Goal: Task Accomplishment & Management: Manage account settings

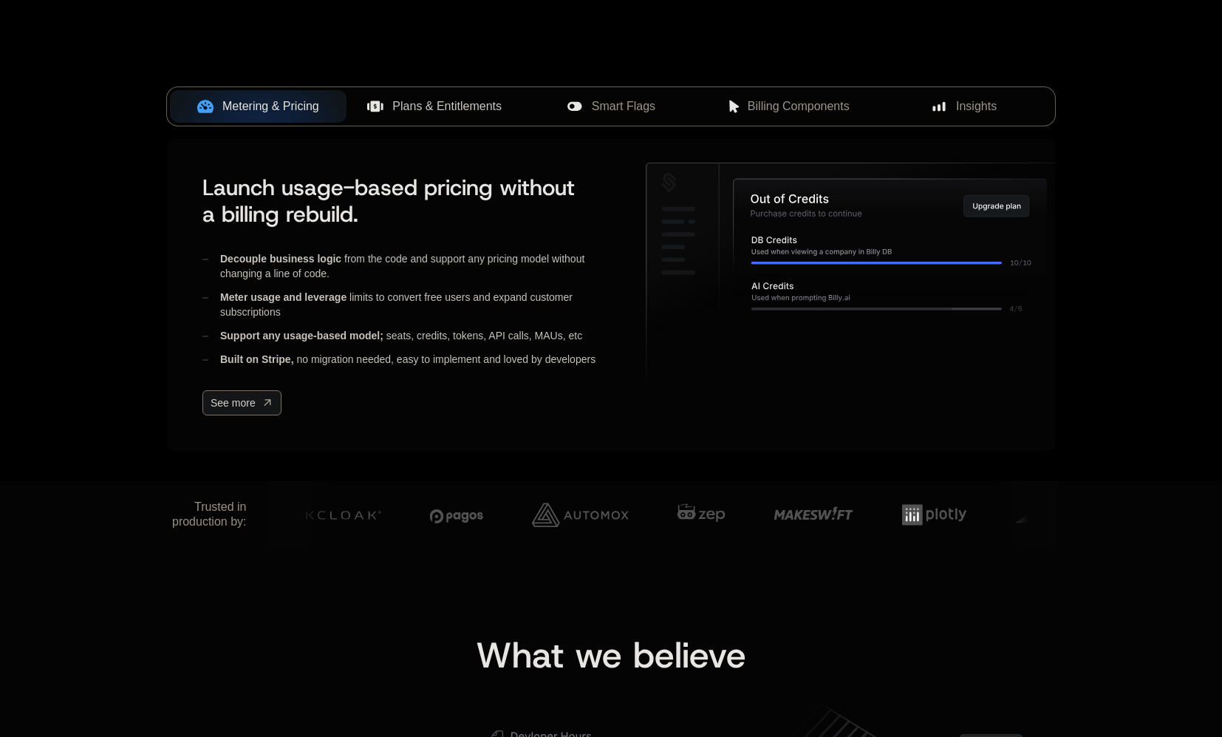
scroll to position [584, 0]
click at [431, 112] on span "Plans & Entitlements" at bounding box center [446, 107] width 109 height 18
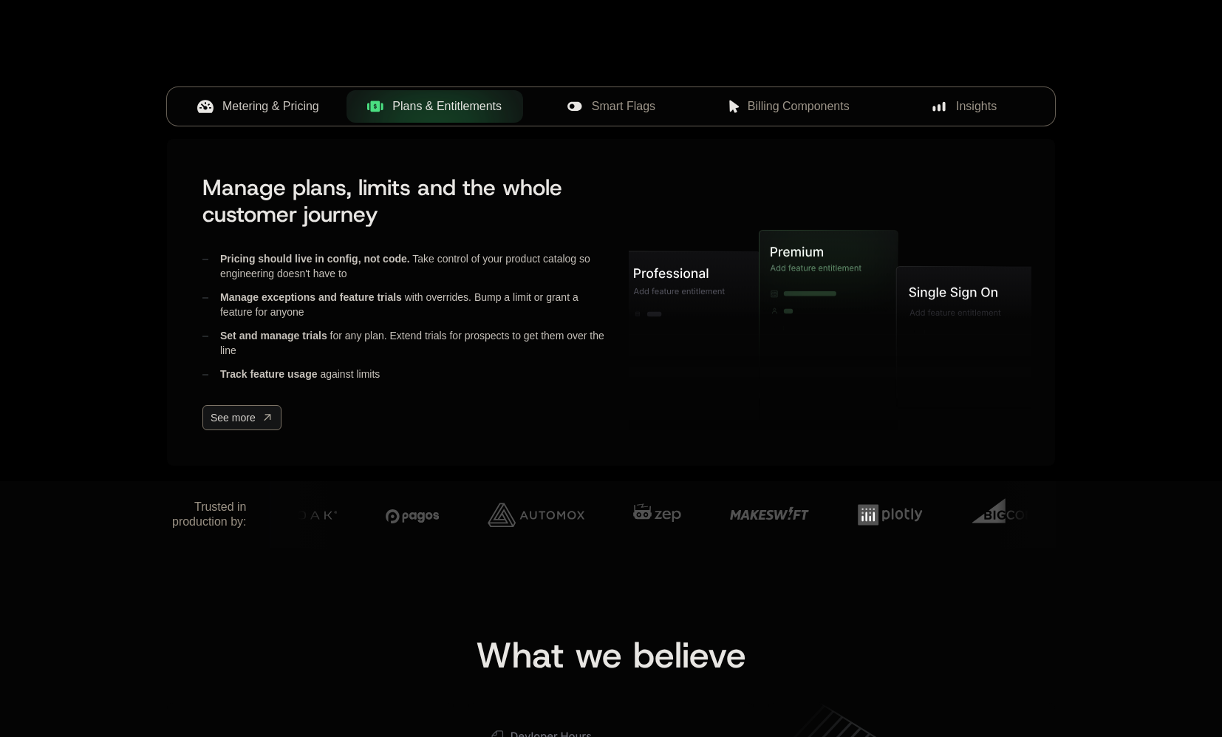
click at [296, 109] on span "Metering & Pricing" at bounding box center [270, 107] width 97 height 18
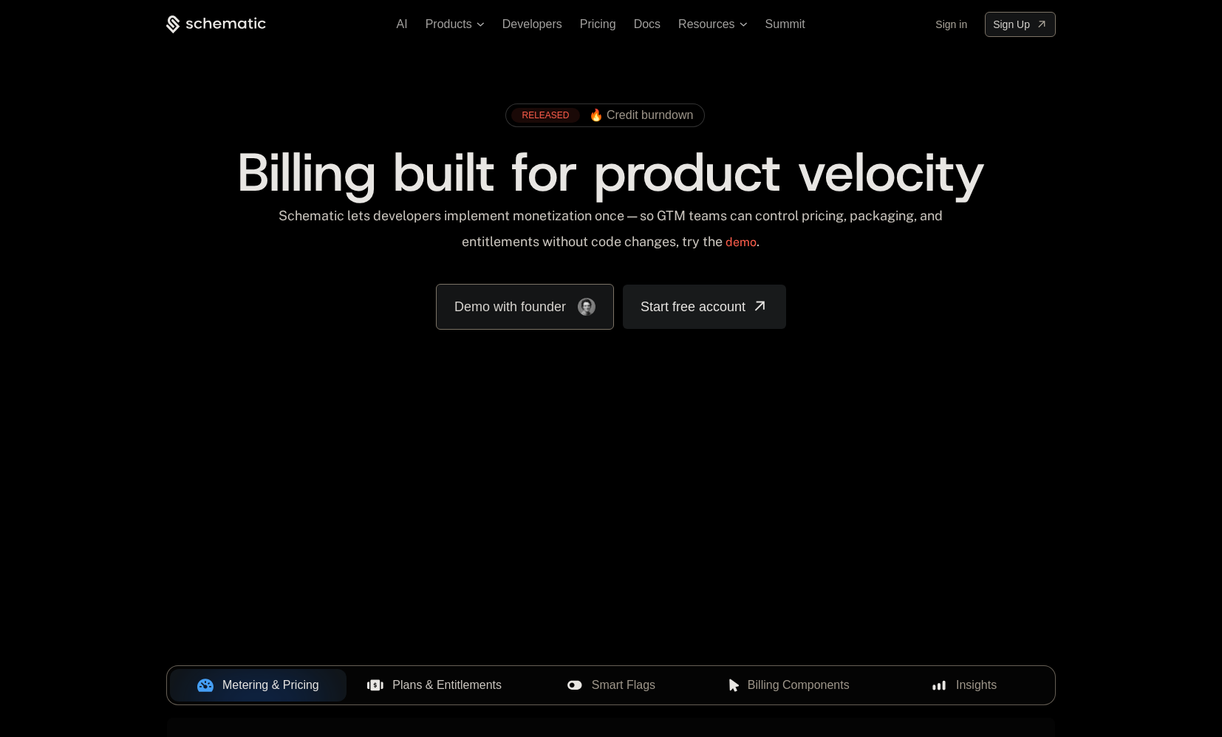
scroll to position [0, 0]
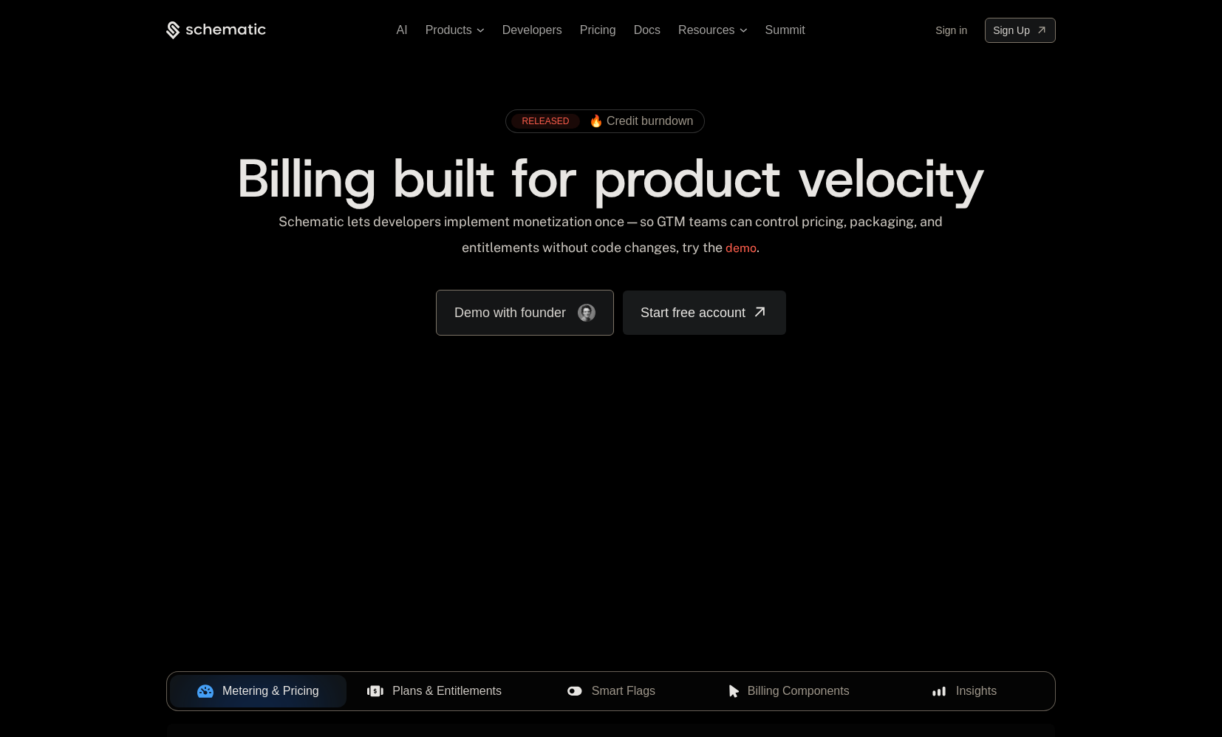
click at [953, 30] on link "Sign in" at bounding box center [951, 30] width 32 height 24
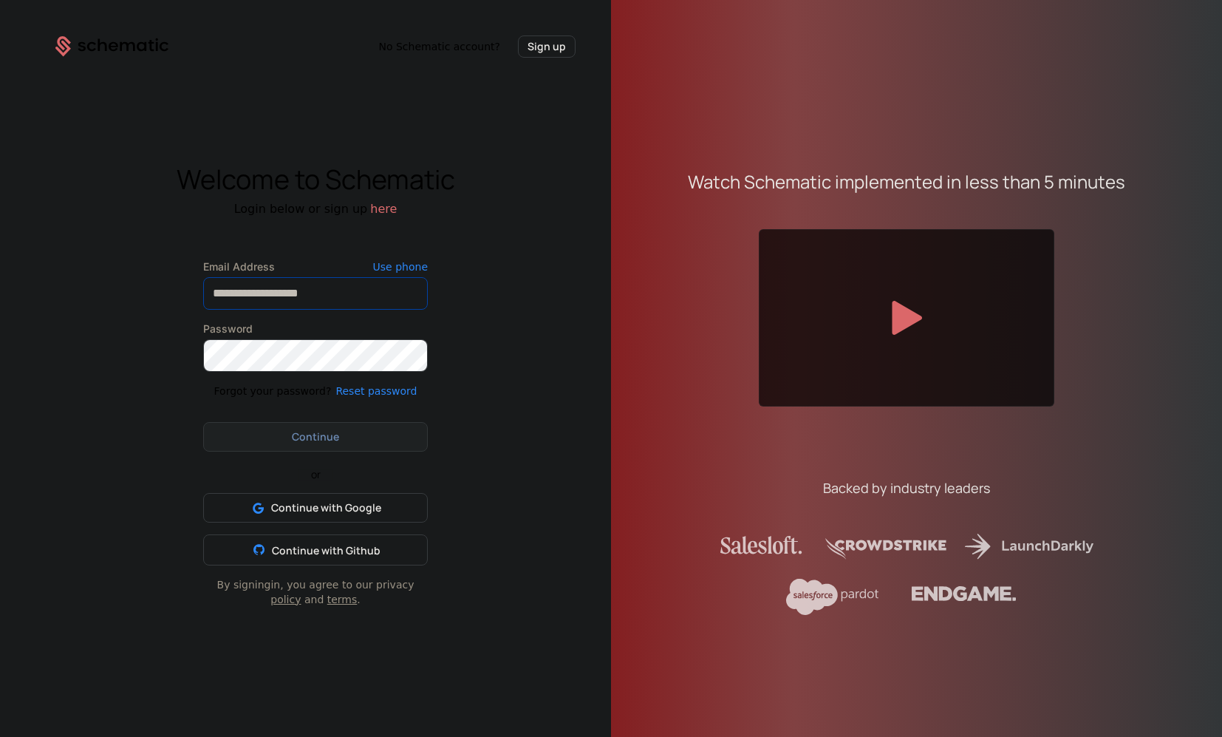
click at [312, 298] on input "Email Address" at bounding box center [315, 293] width 223 height 31
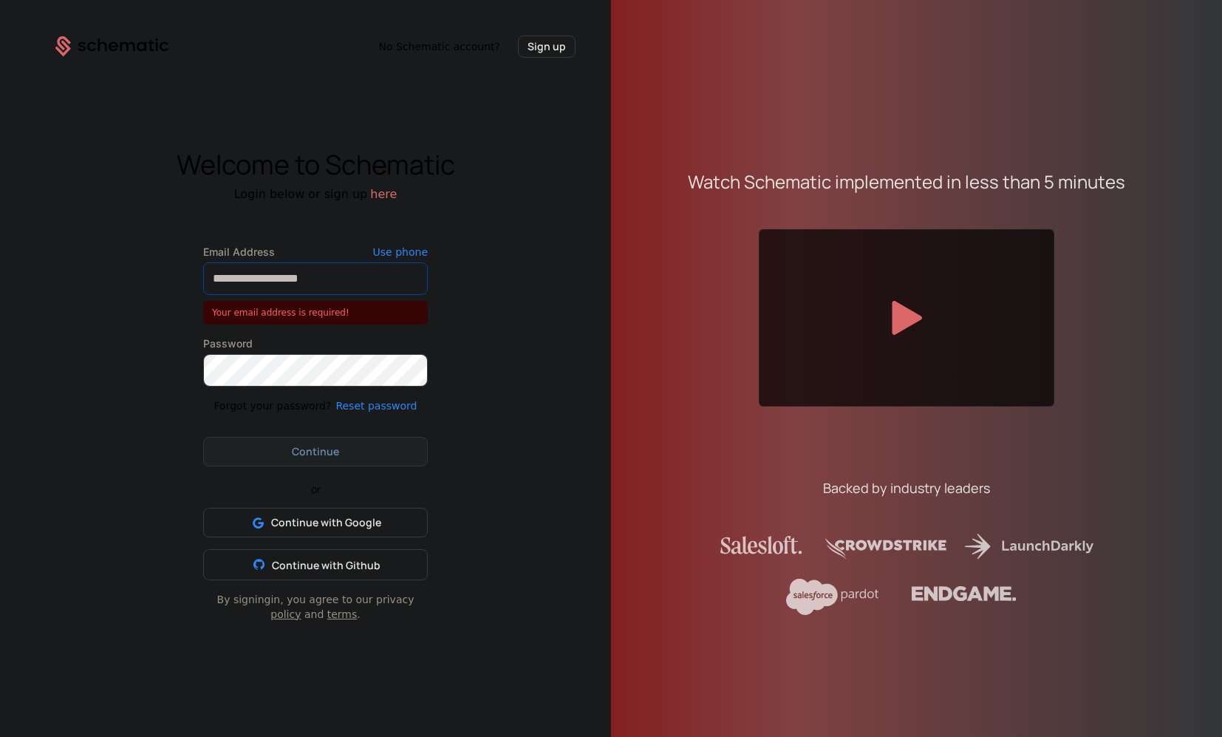
type input "**********"
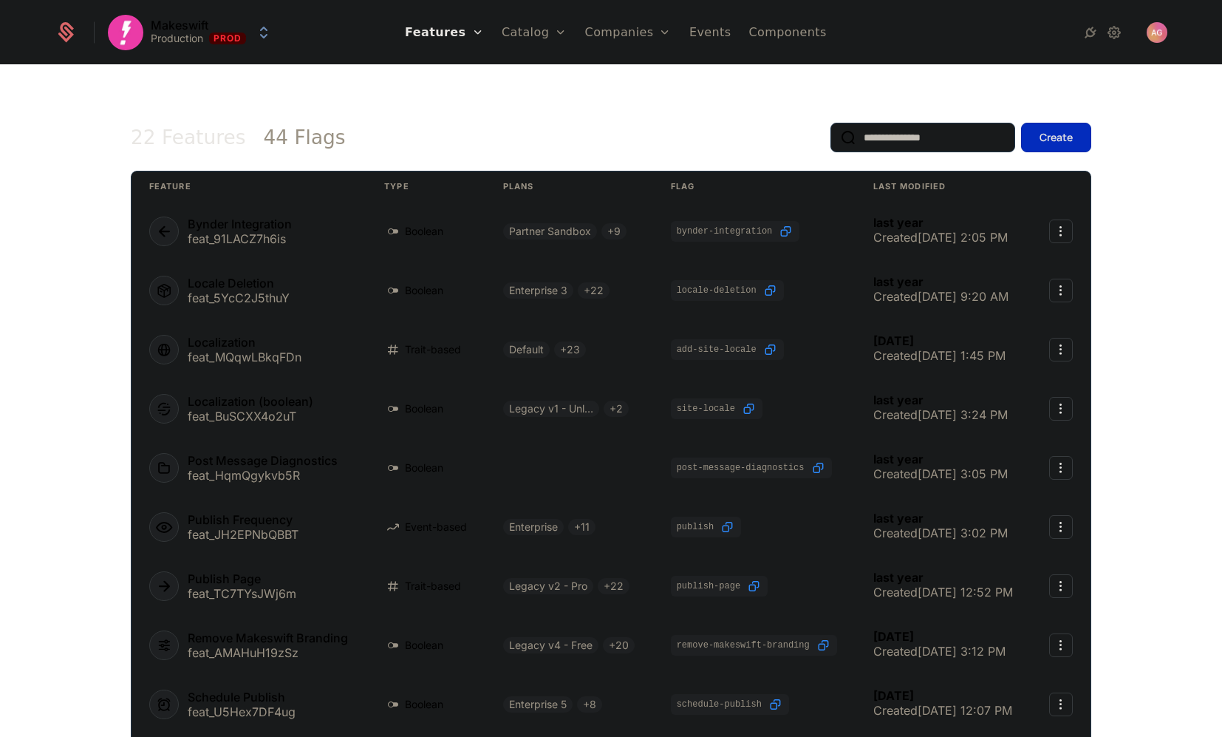
click at [228, 33] on html "Makeswift Production Prod Features Features Flags Catalog Plans Add Ons Credits…" at bounding box center [611, 368] width 1222 height 737
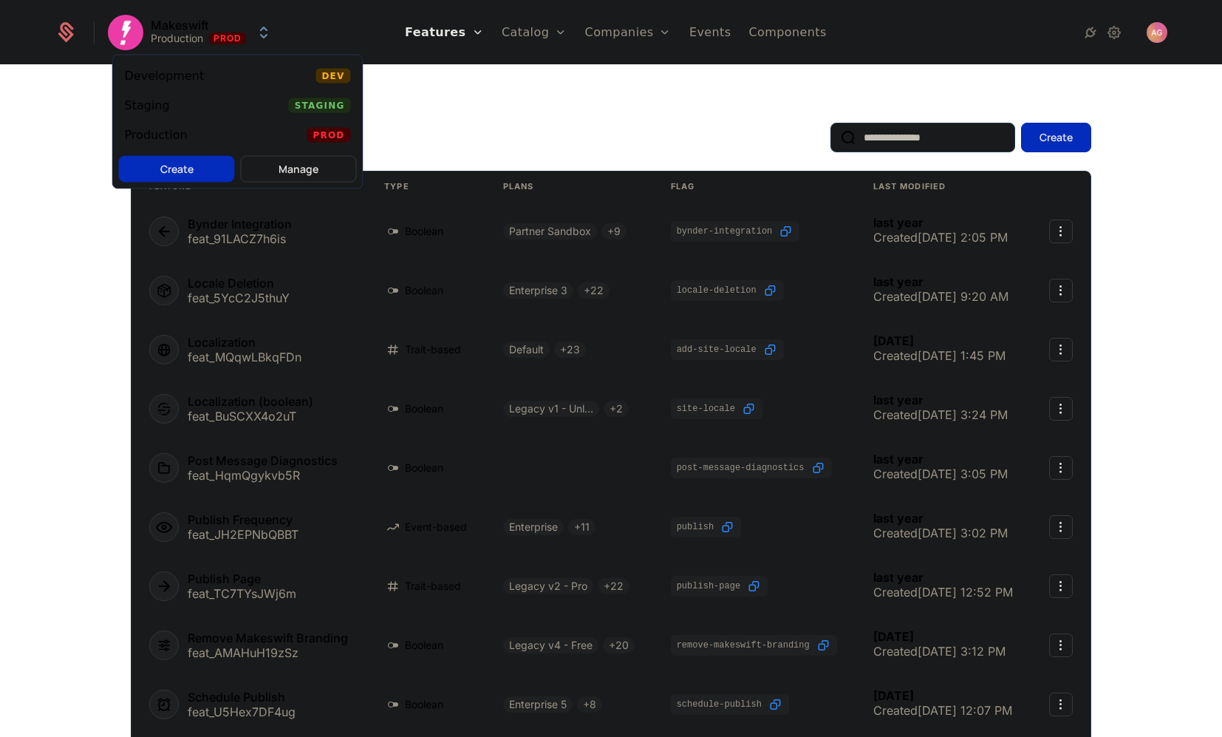
click at [211, 81] on div "Development Dev" at bounding box center [238, 76] width 250 height 30
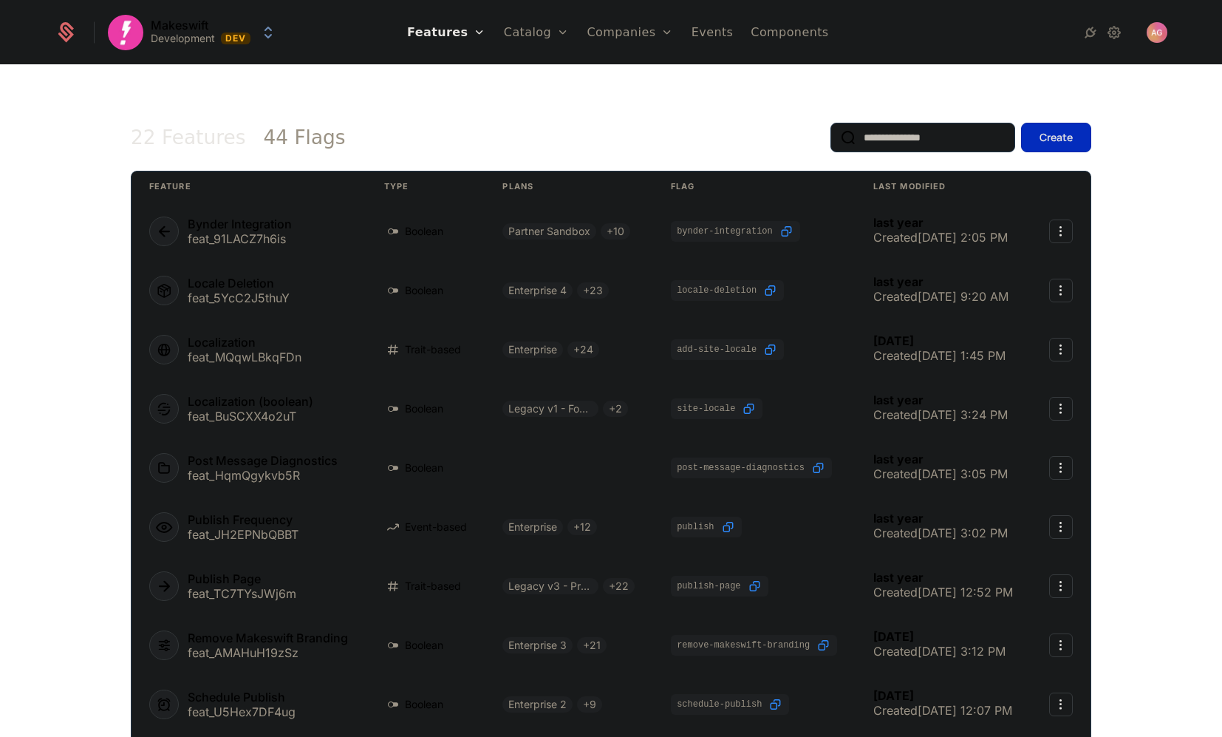
click at [634, 75] on link "Companies" at bounding box center [639, 72] width 68 height 12
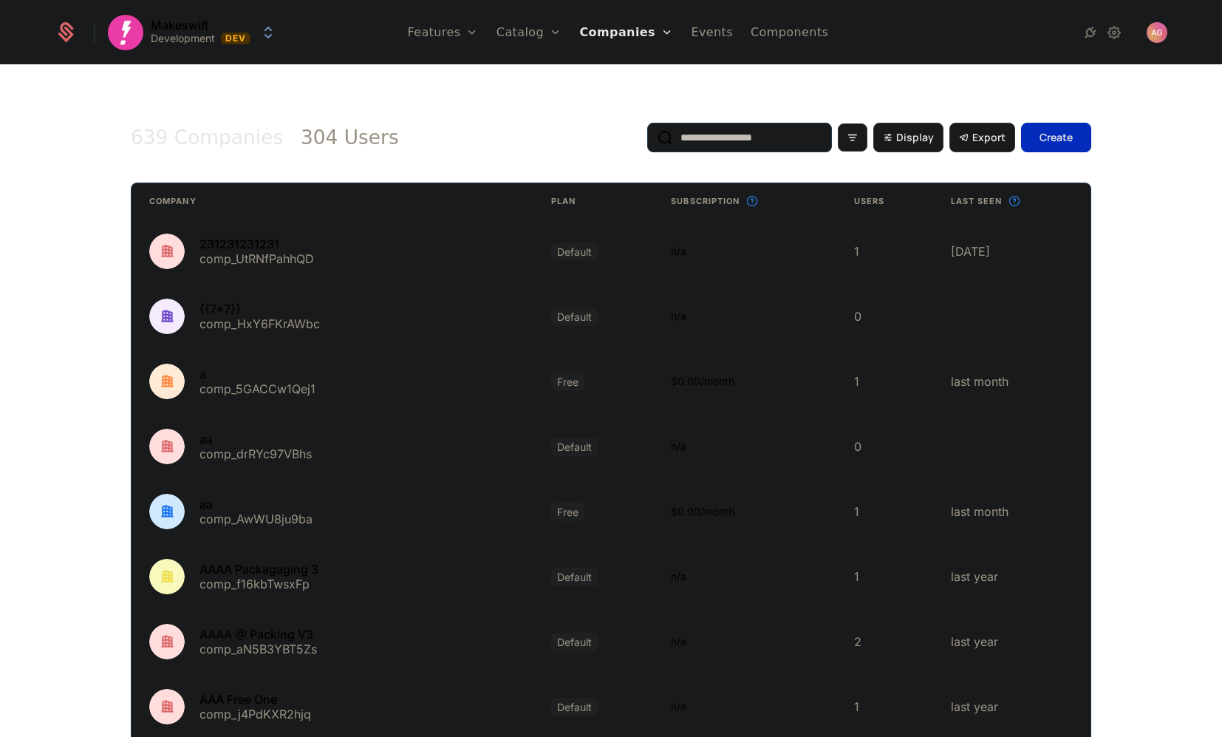
click at [696, 137] on input "email" at bounding box center [739, 138] width 185 height 30
paste input "**********"
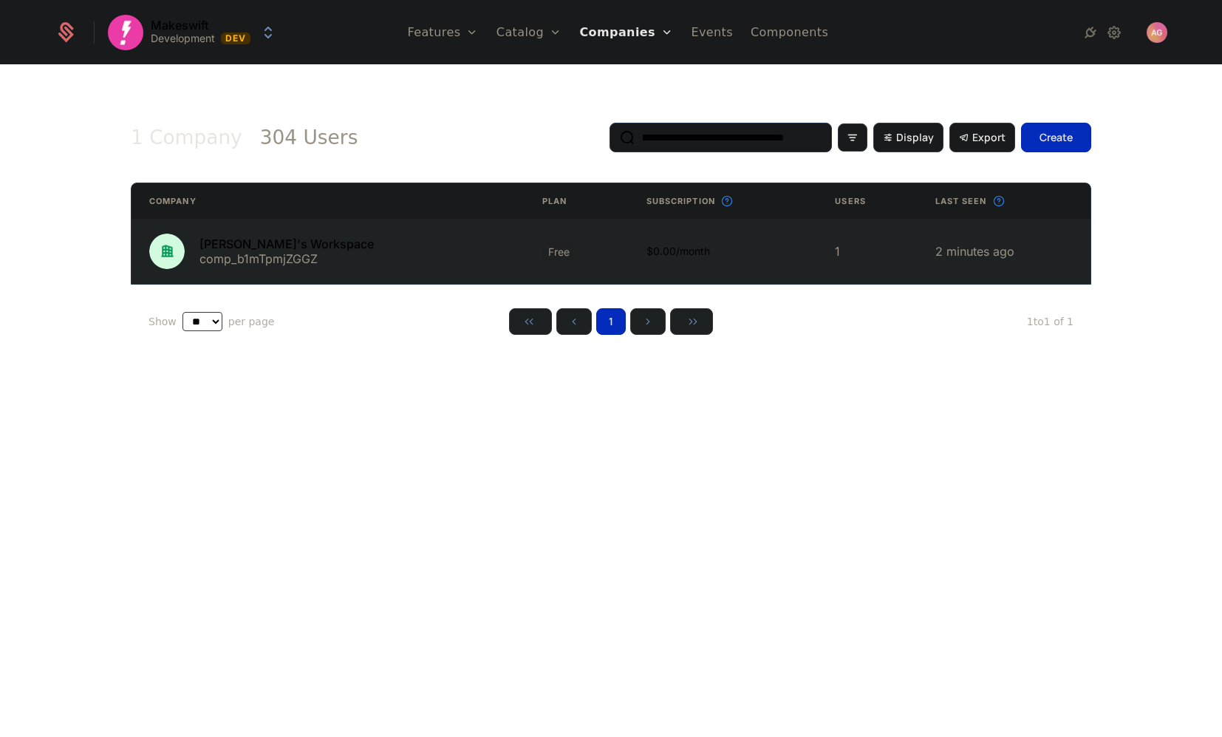
type input "**********"
click at [289, 249] on link at bounding box center [328, 251] width 393 height 65
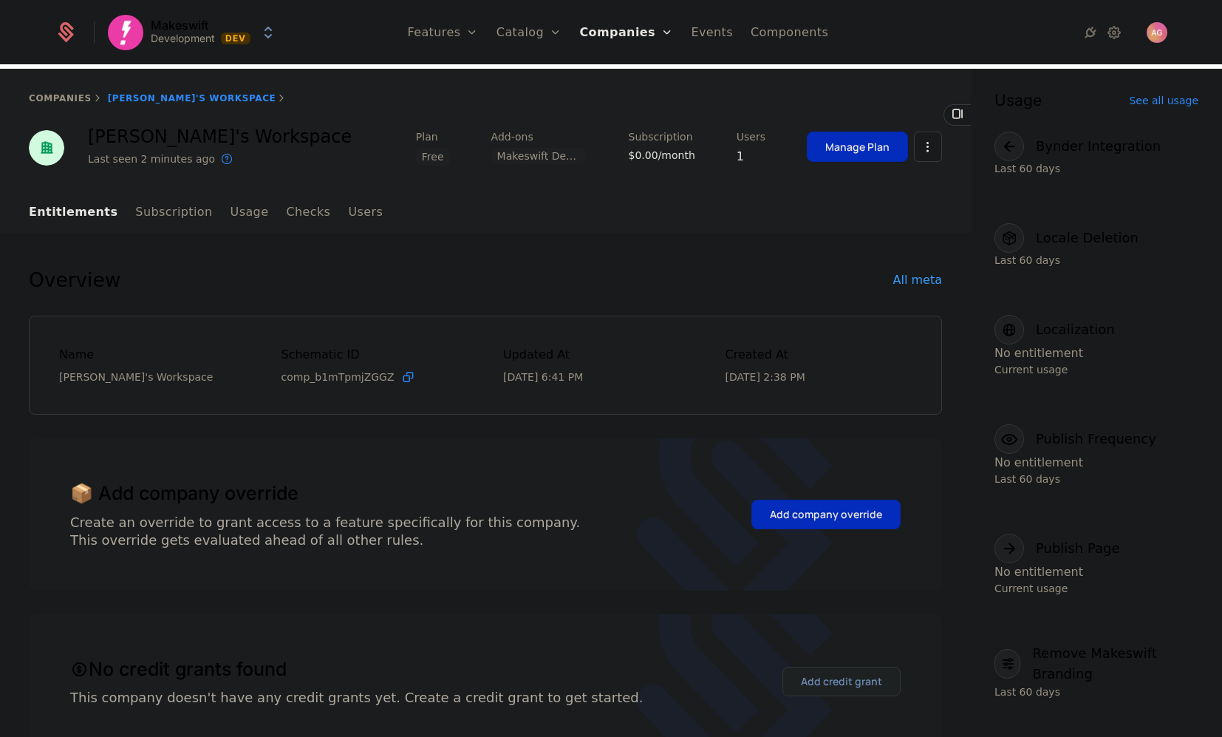
click at [862, 517] on div "Add company override" at bounding box center [826, 514] width 112 height 15
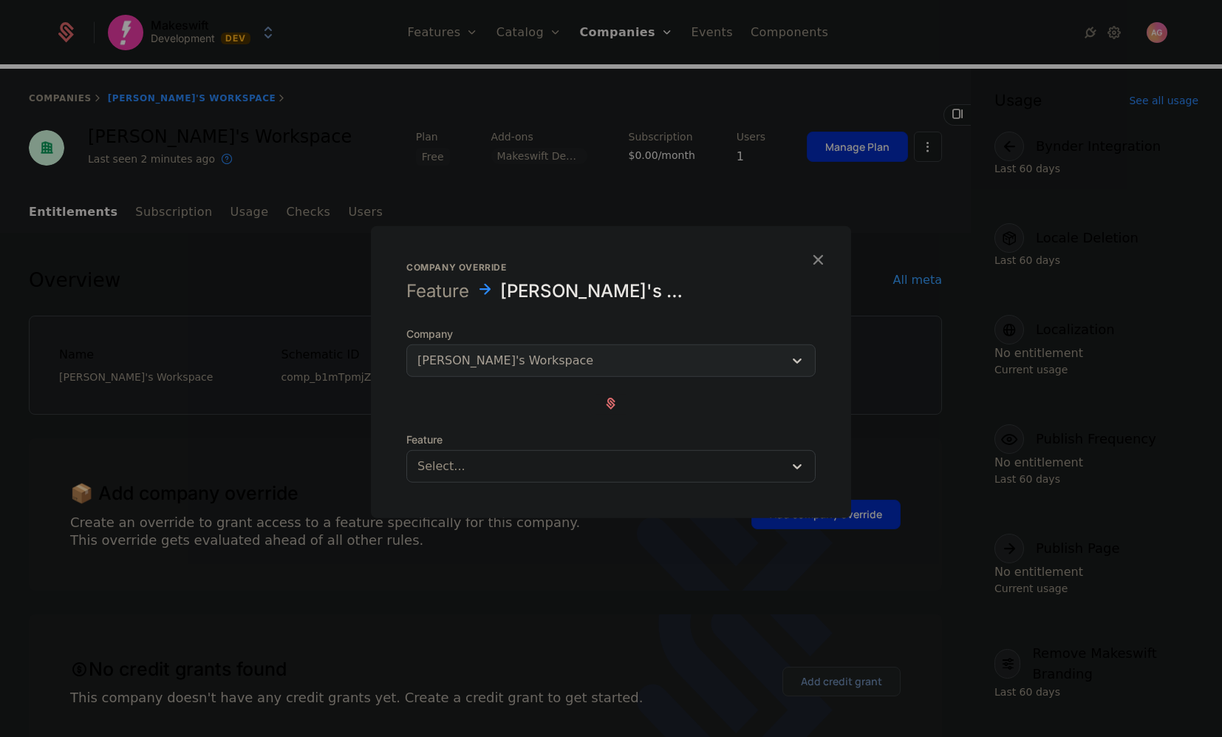
click at [646, 464] on div at bounding box center [595, 465] width 356 height 21
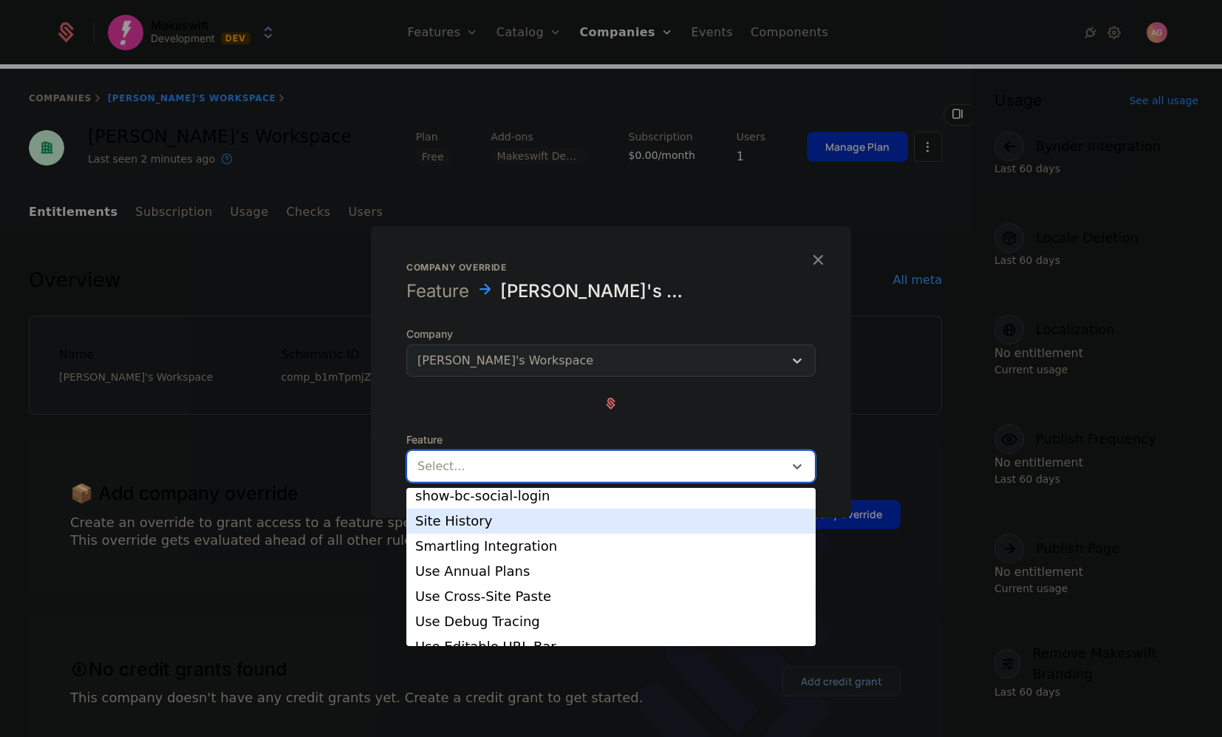
scroll to position [238, 0]
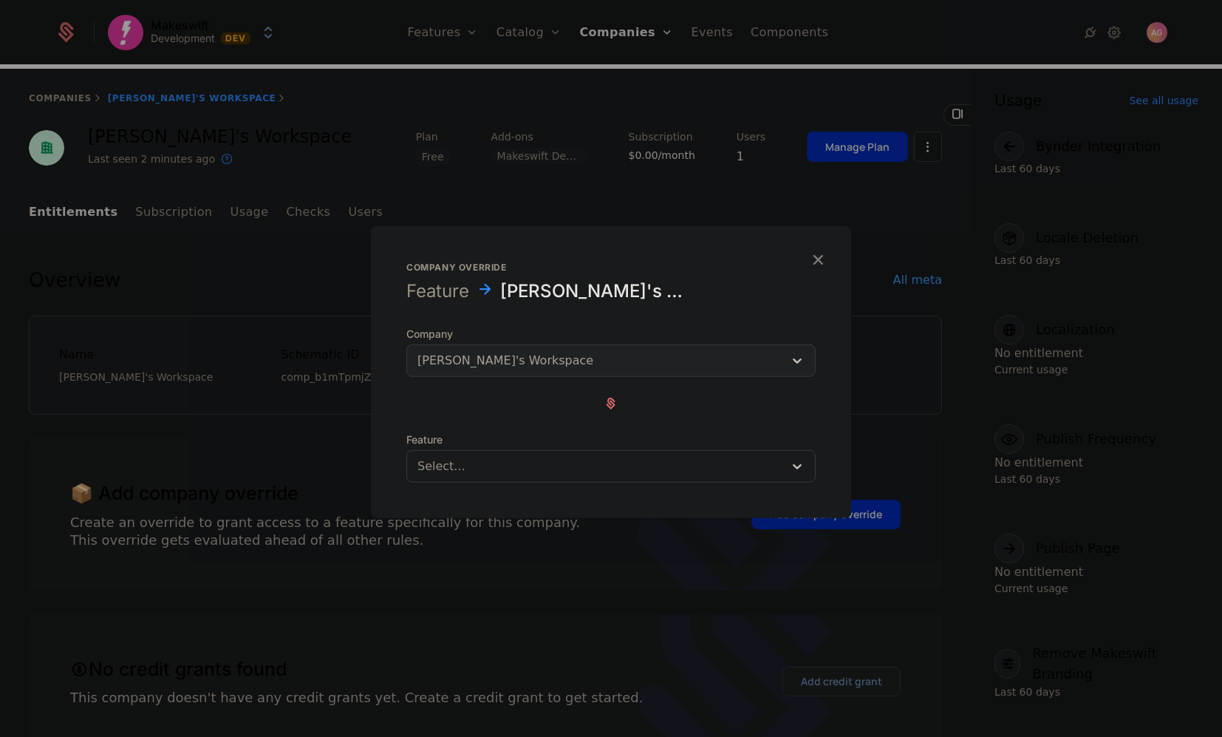
click at [333, 465] on div at bounding box center [611, 368] width 1222 height 737
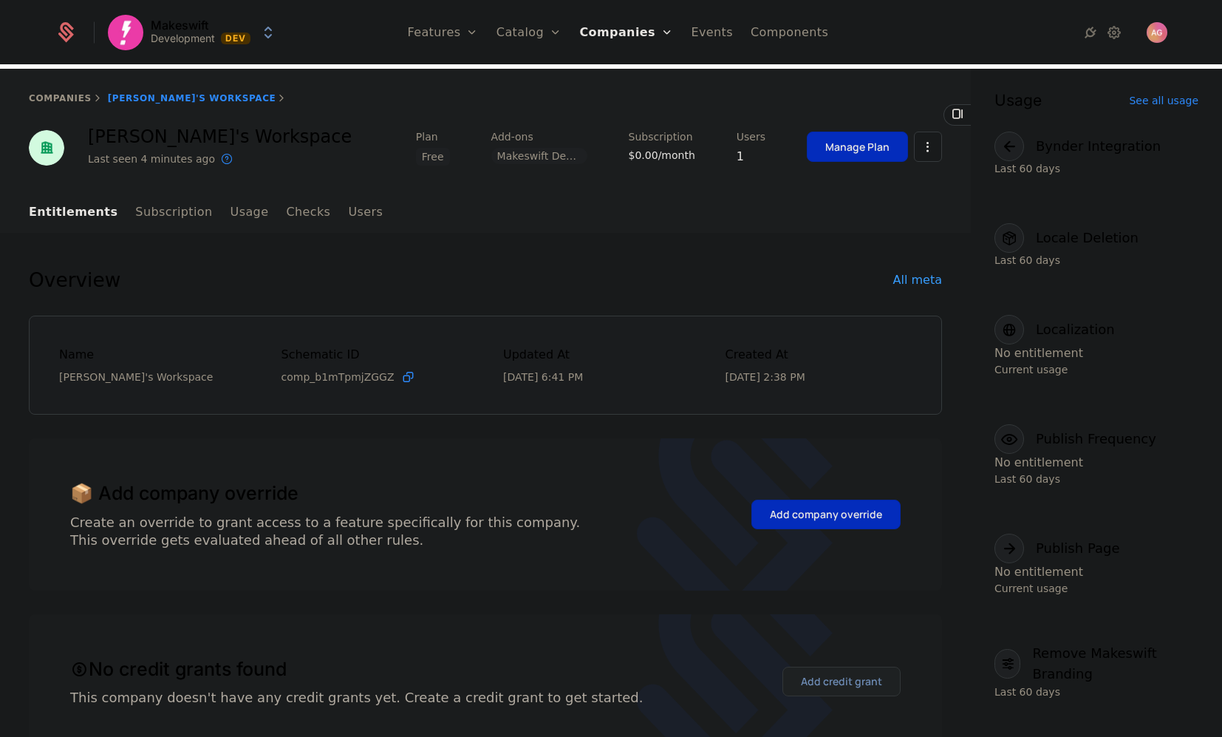
click at [453, 102] on link "Flags" at bounding box center [459, 96] width 68 height 12
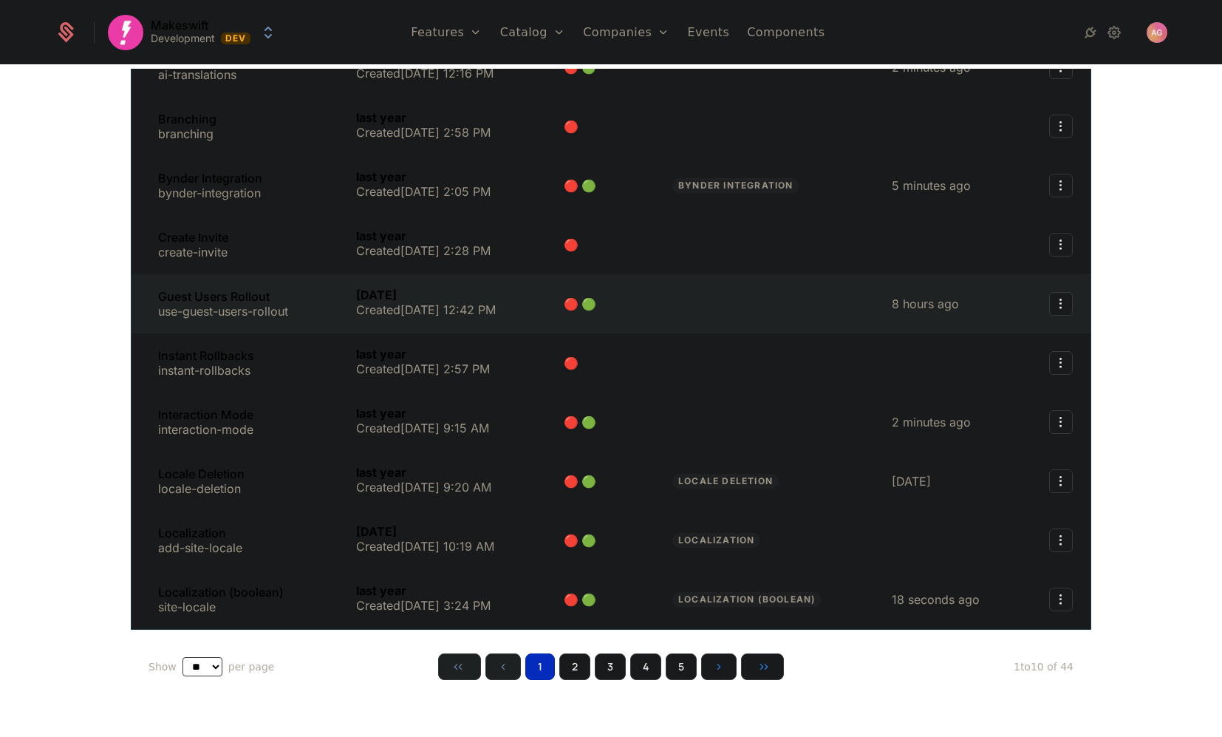
scroll to position [165, 0]
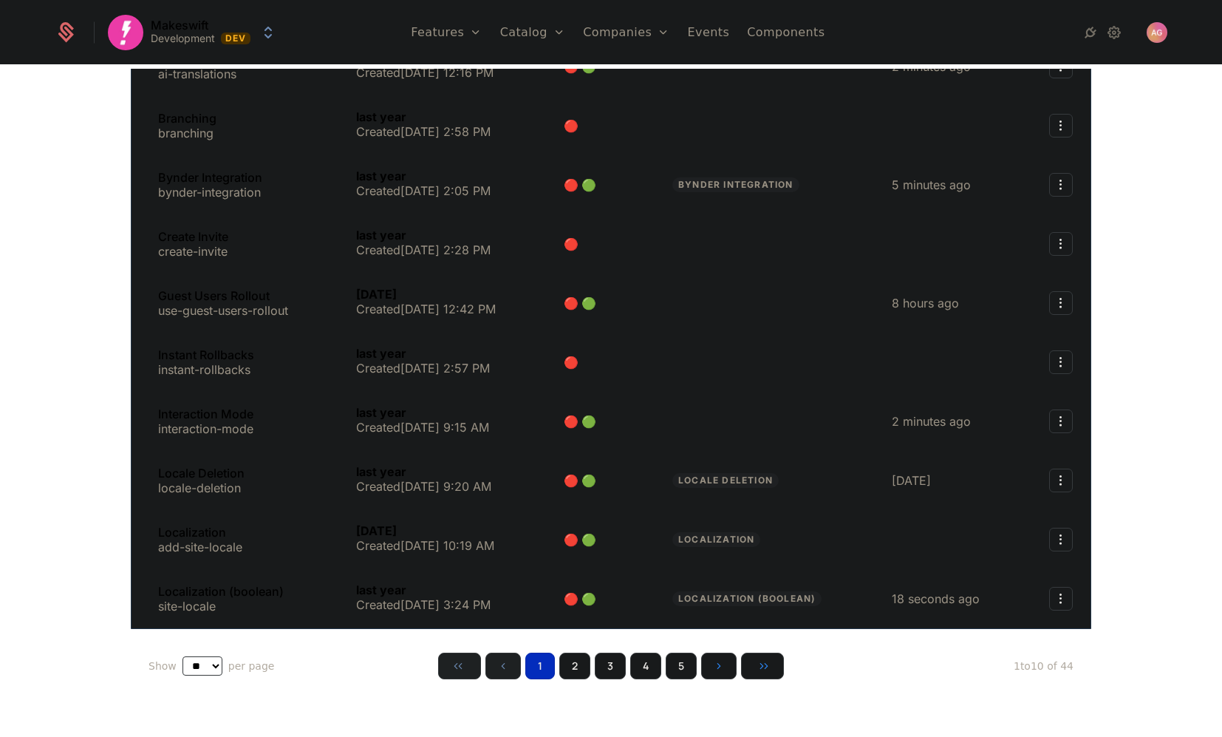
click at [574, 666] on button "2" at bounding box center [574, 665] width 31 height 27
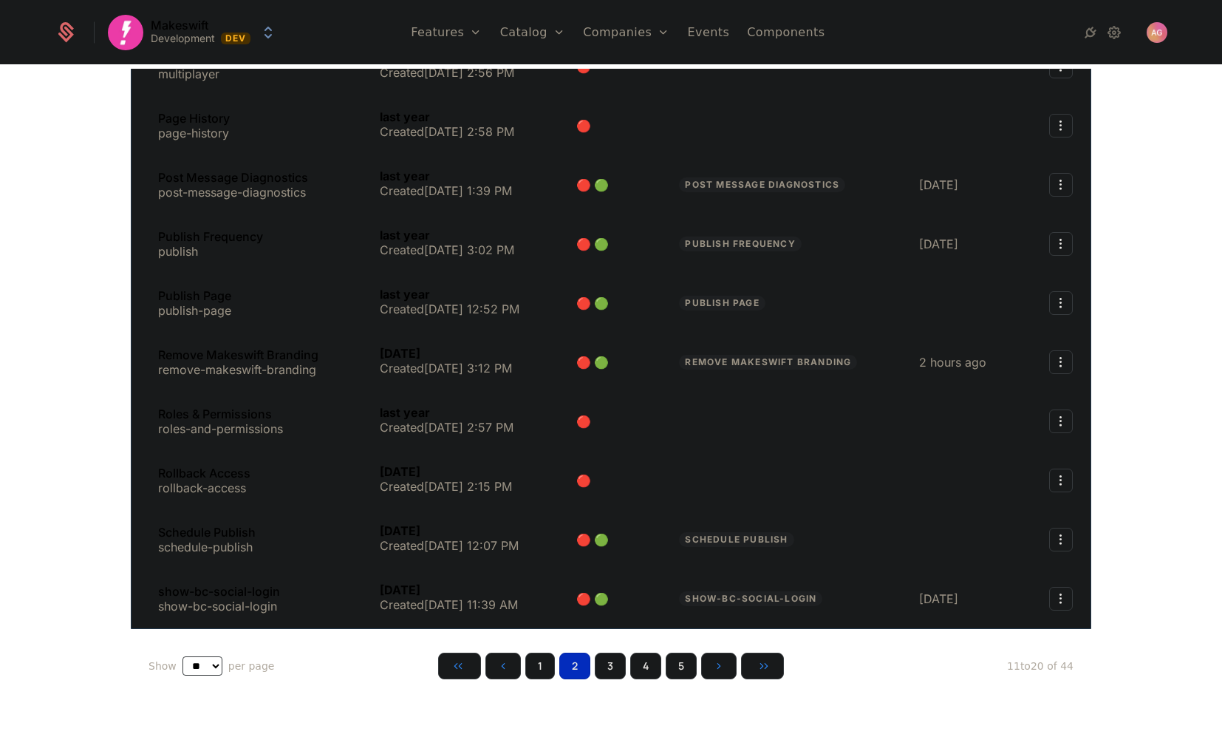
click at [610, 667] on button "3" at bounding box center [610, 665] width 31 height 27
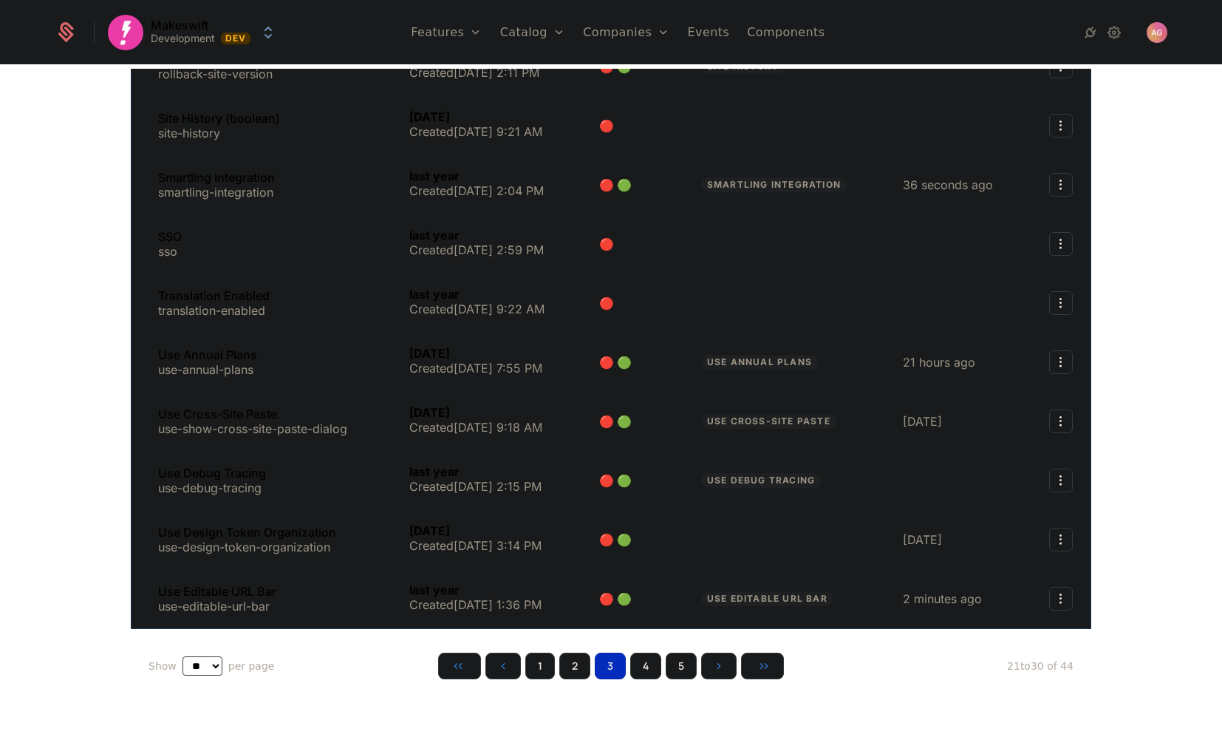
click at [649, 664] on button "4" at bounding box center [645, 665] width 31 height 27
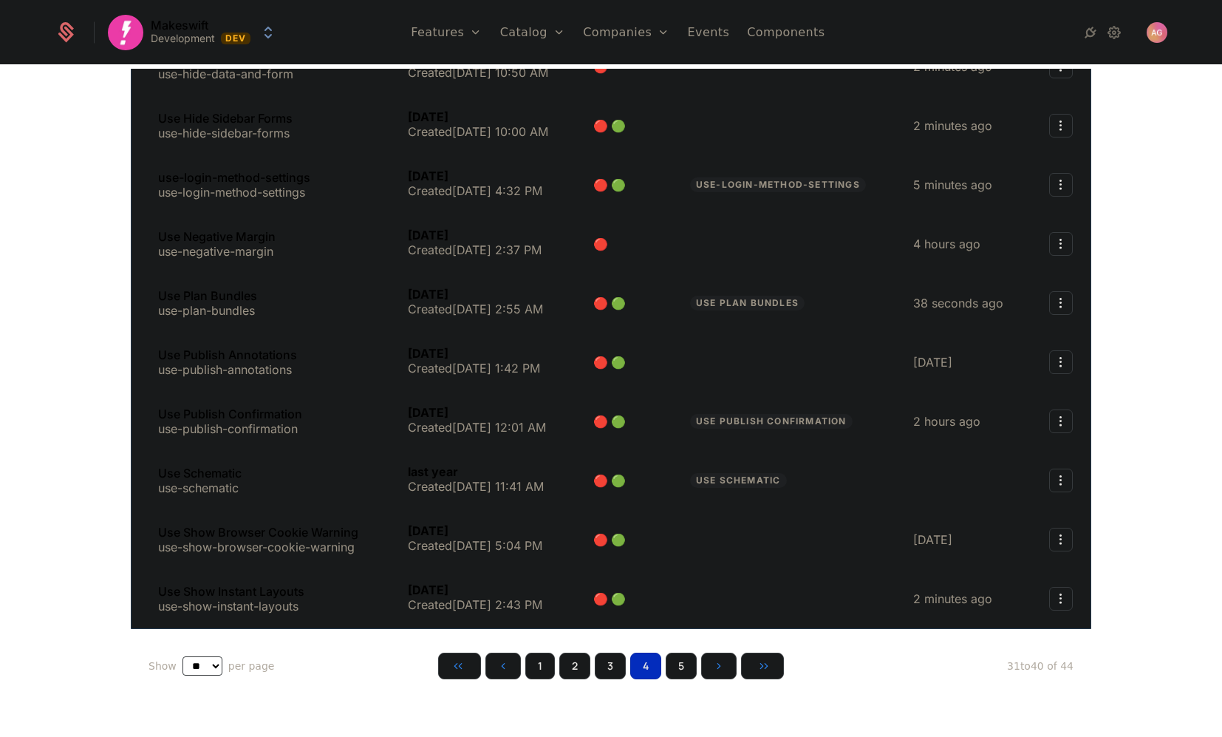
click at [682, 664] on button "5" at bounding box center [681, 665] width 31 height 27
